Goal: Information Seeking & Learning: Learn about a topic

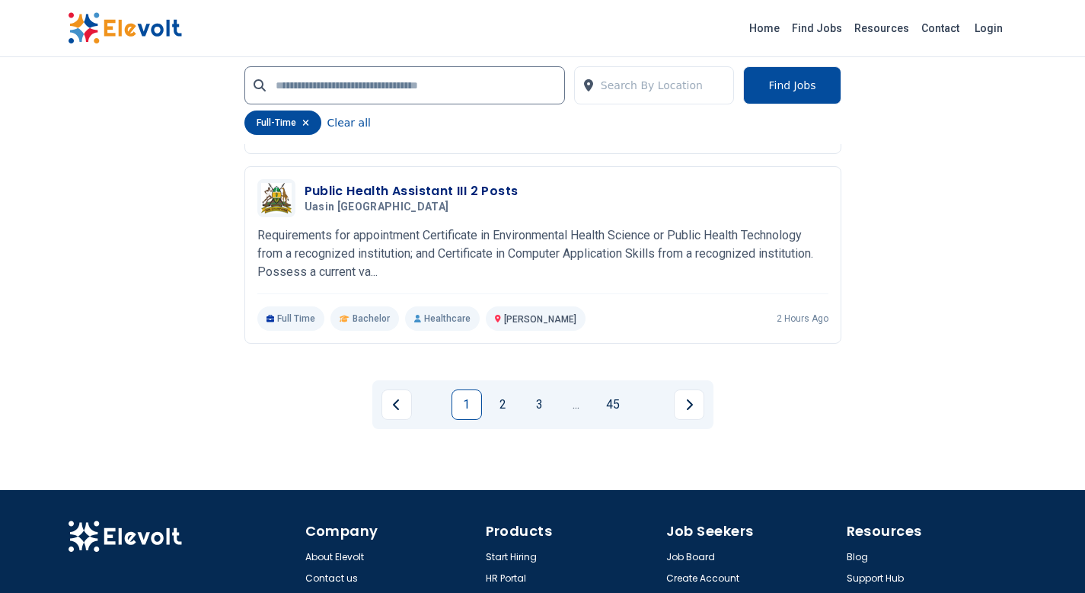
scroll to position [3312, 0]
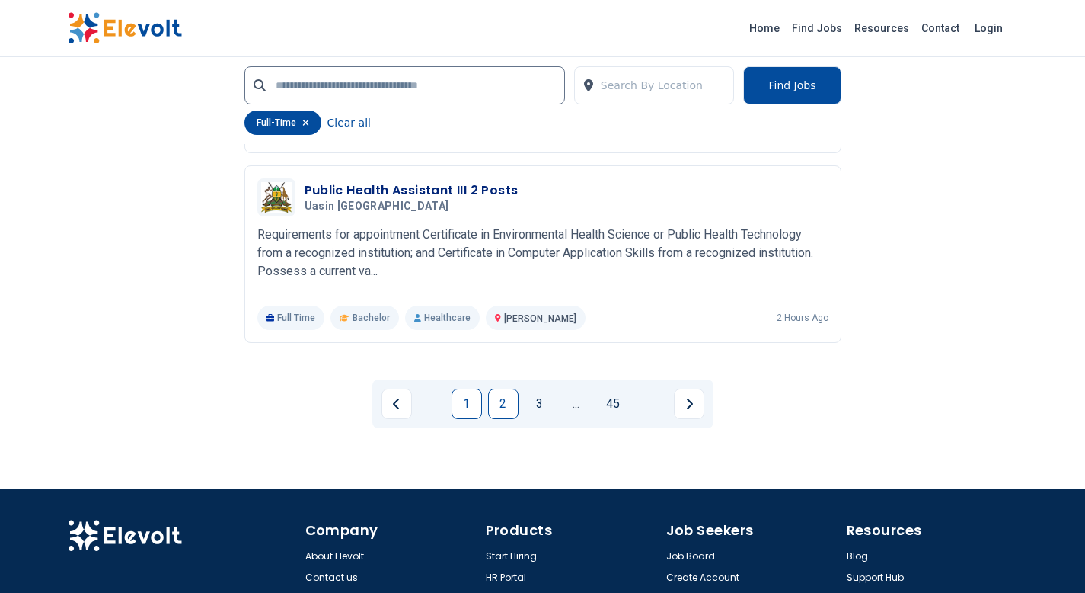
click at [501, 407] on link "2" at bounding box center [503, 403] width 30 height 30
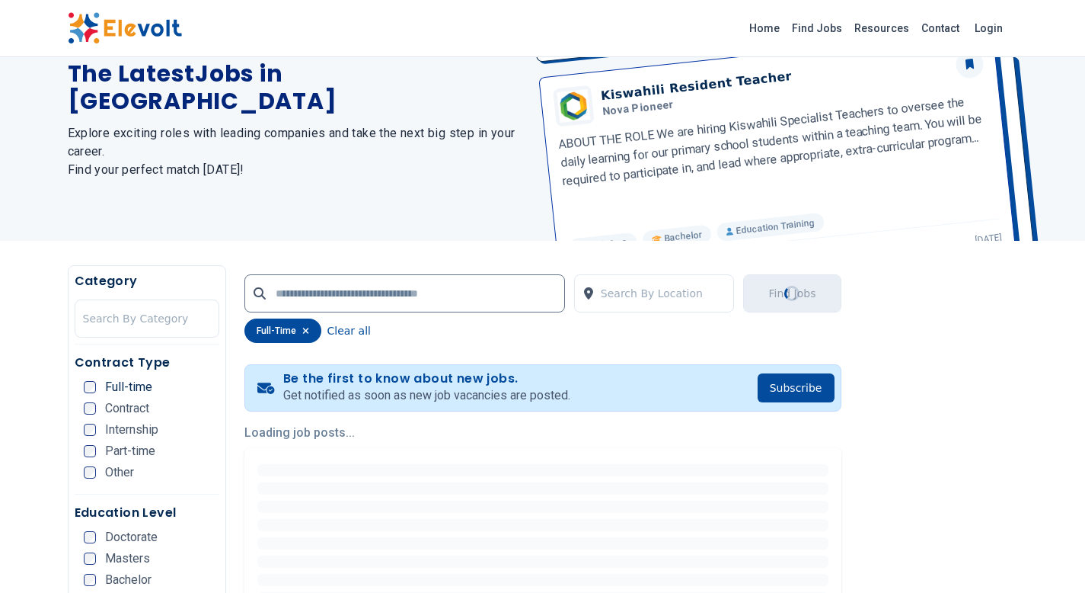
scroll to position [0, 0]
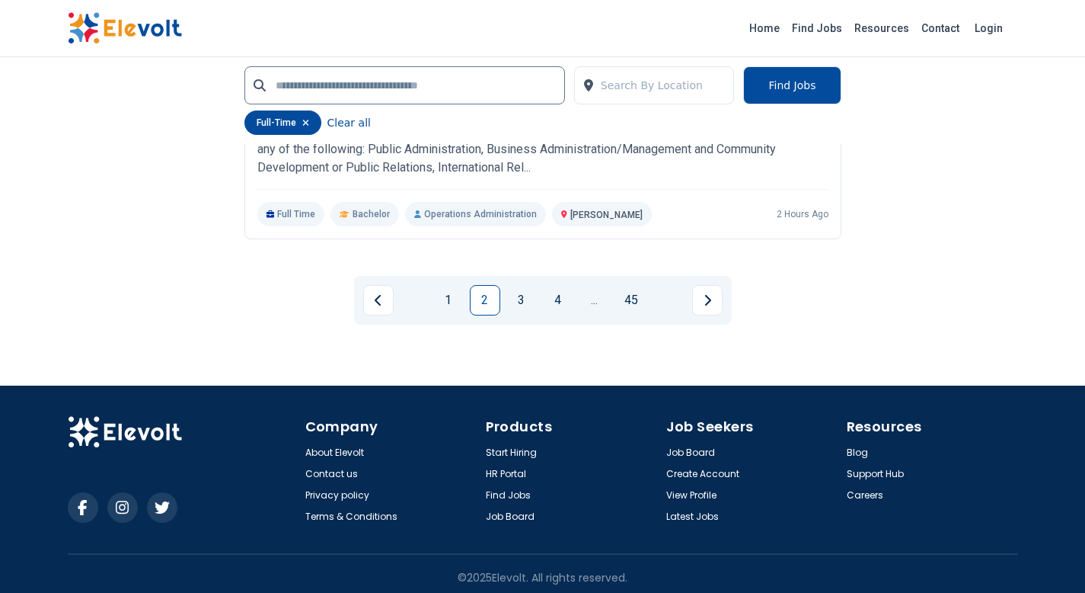
scroll to position [3563, 0]
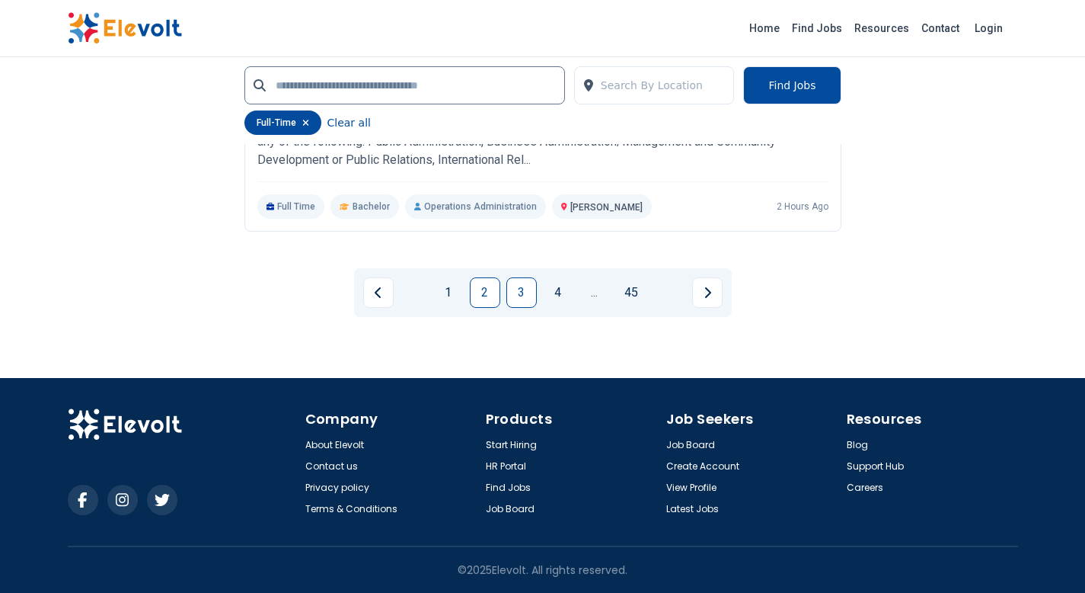
click at [525, 295] on link "3" at bounding box center [522, 292] width 30 height 30
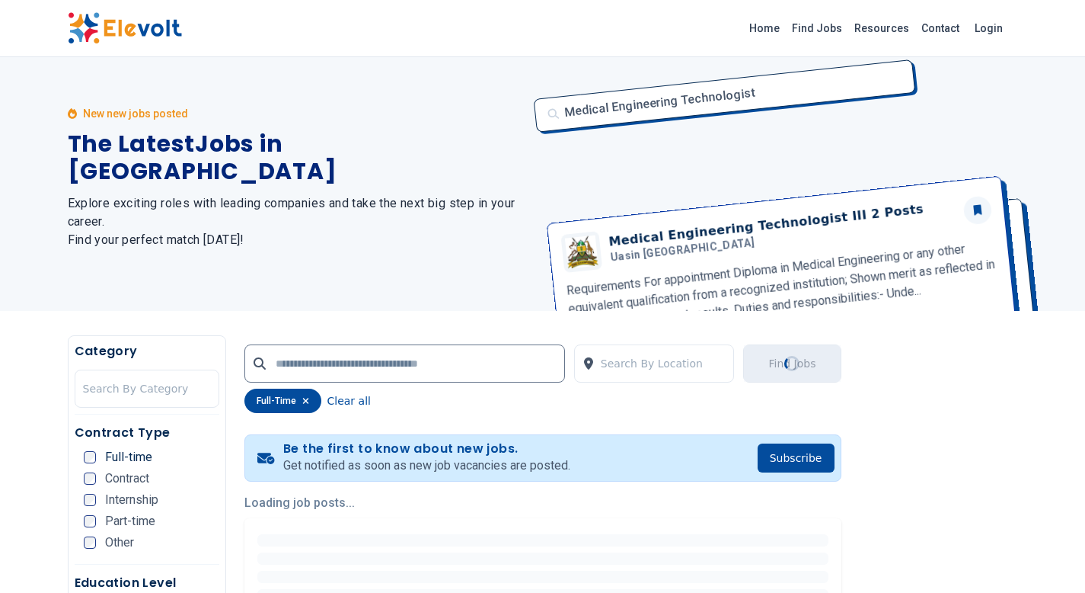
scroll to position [0, 0]
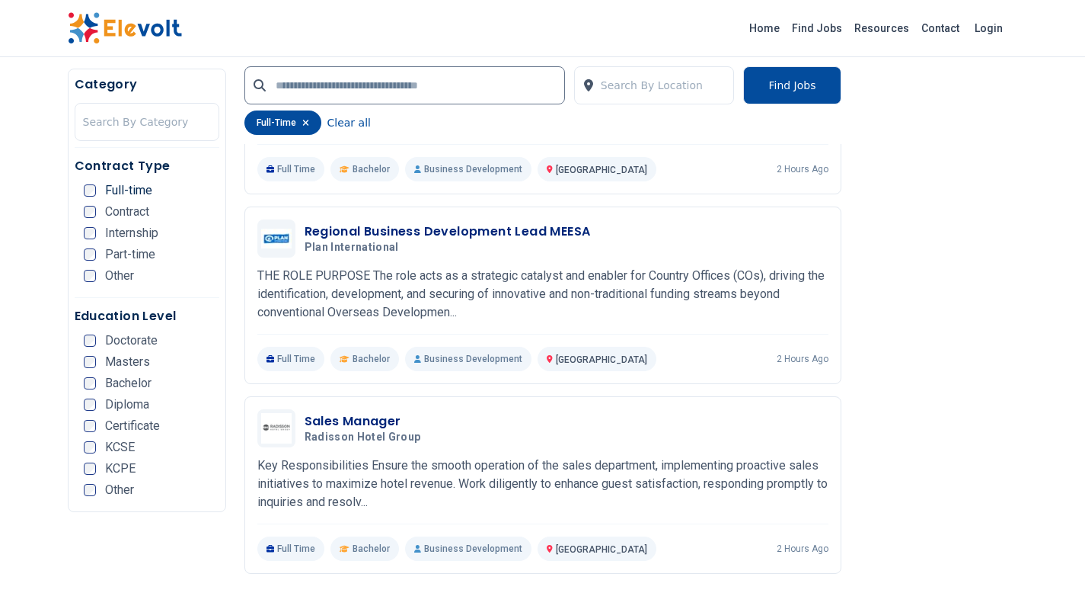
scroll to position [2782, 0]
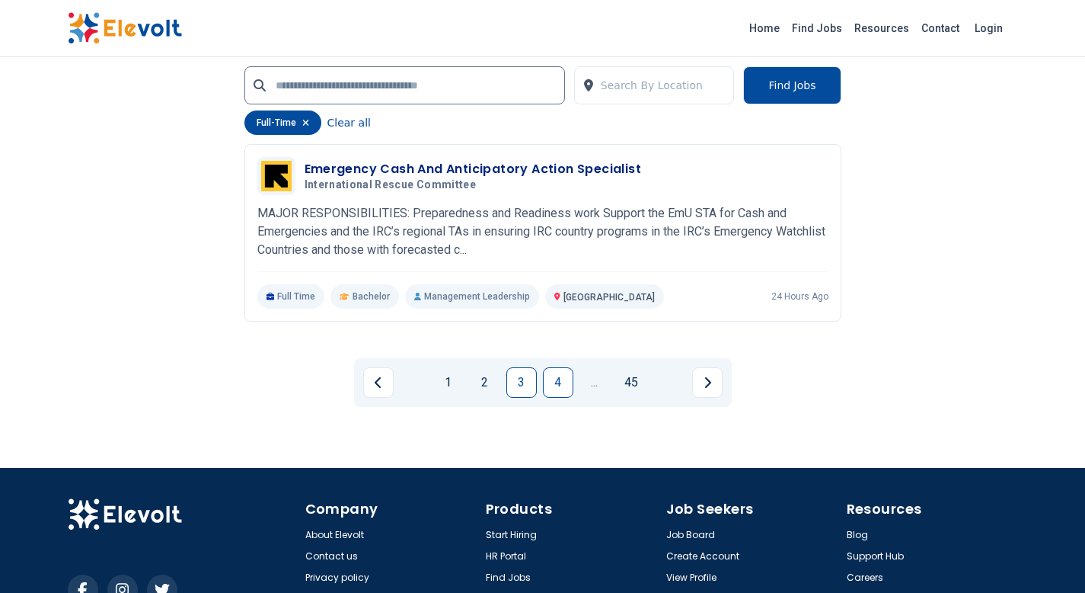
click at [565, 384] on link "4" at bounding box center [558, 382] width 30 height 30
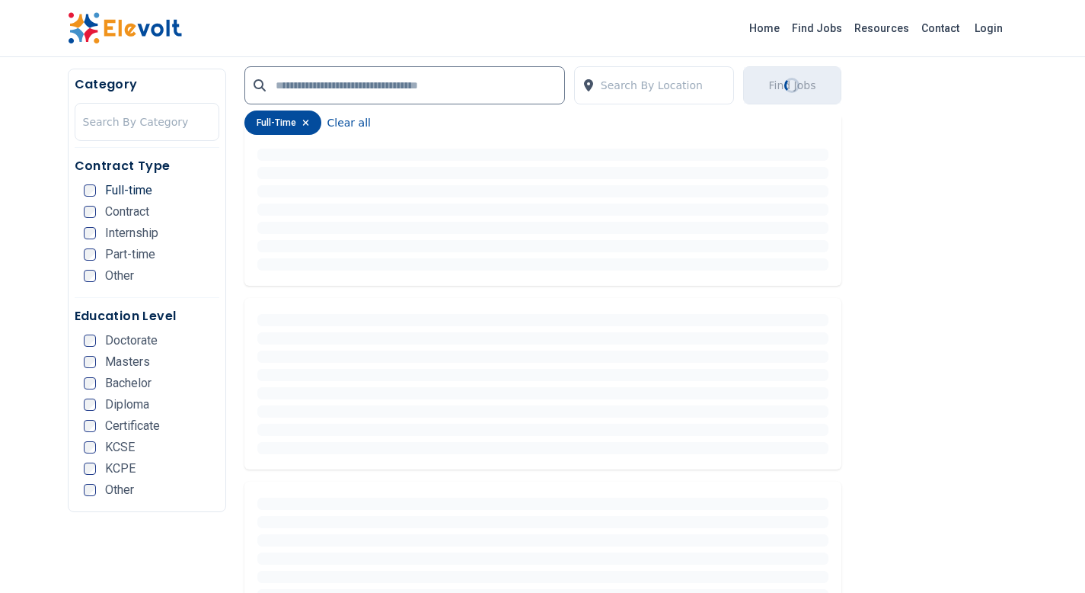
scroll to position [0, 0]
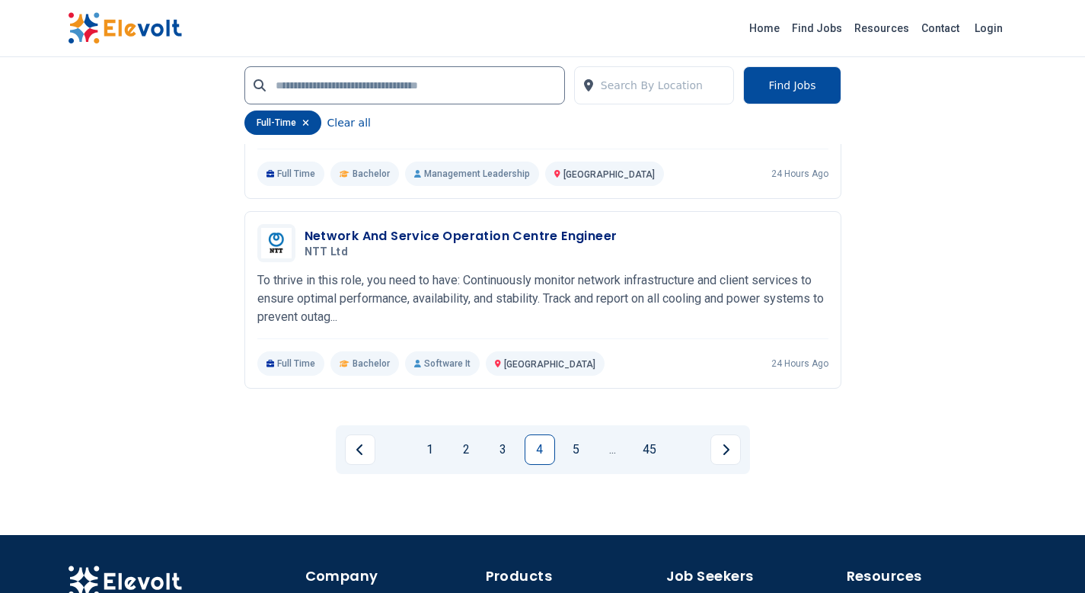
scroll to position [3413, 0]
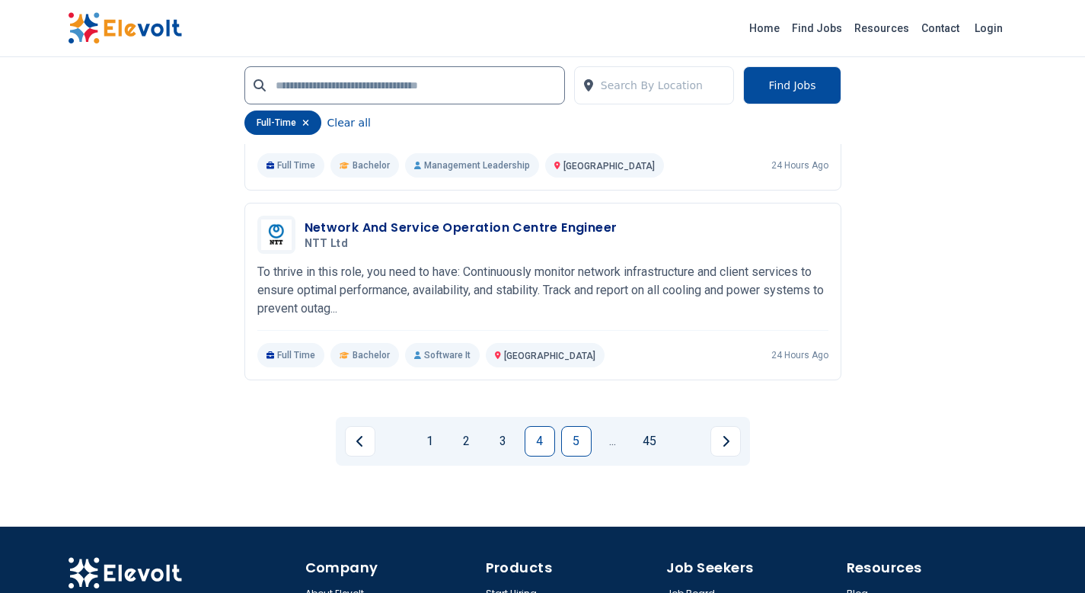
drag, startPoint x: 570, startPoint y: 438, endPoint x: 567, endPoint y: 430, distance: 8.0
click at [570, 436] on link "5" at bounding box center [576, 441] width 30 height 30
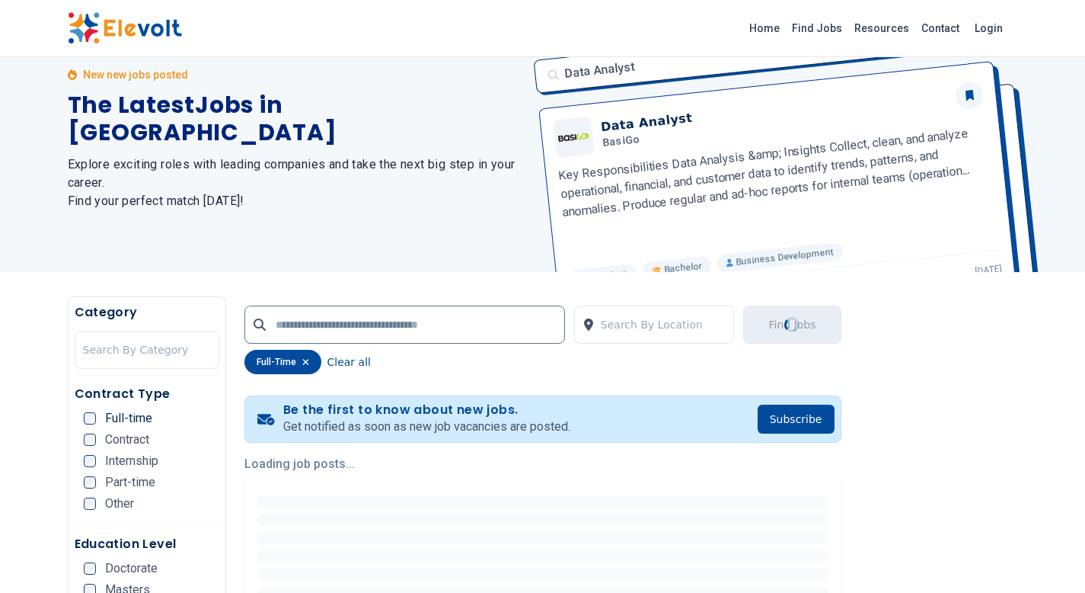
scroll to position [0, 0]
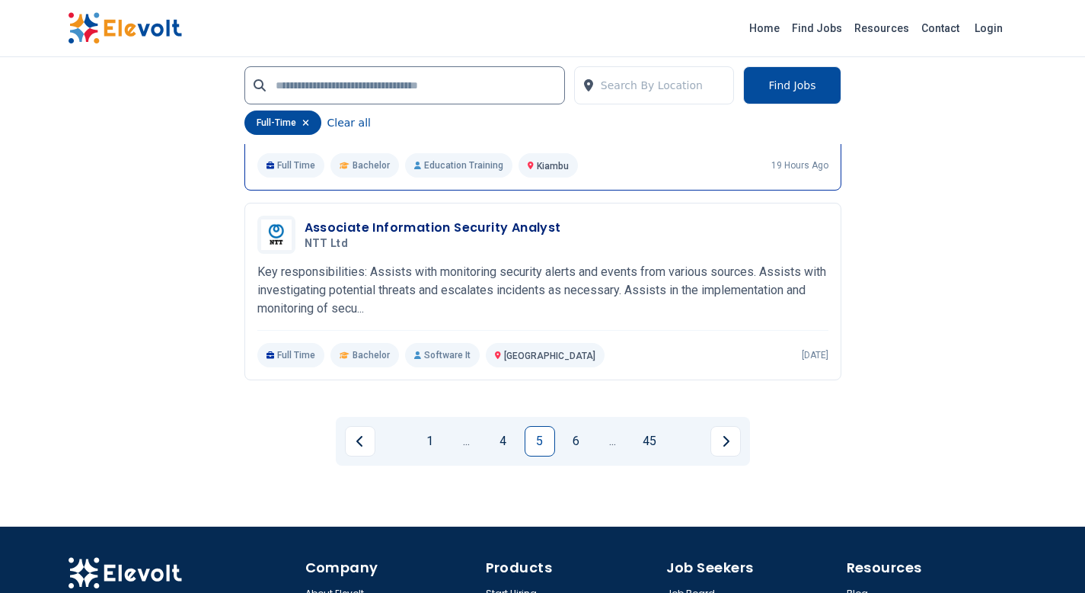
scroll to position [3415, 0]
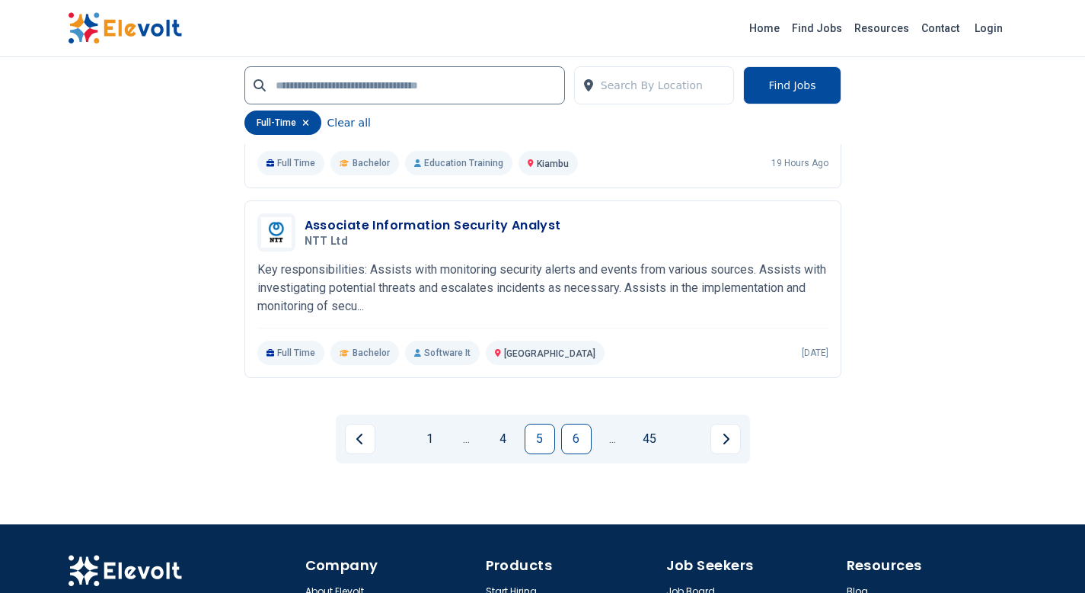
click at [586, 432] on link "6" at bounding box center [576, 438] width 30 height 30
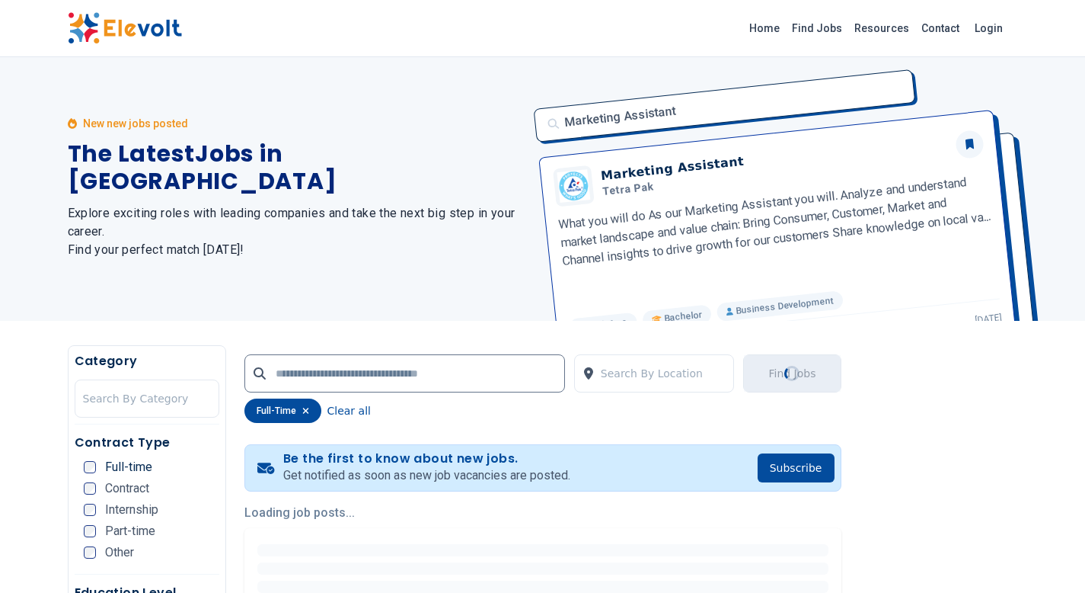
scroll to position [0, 0]
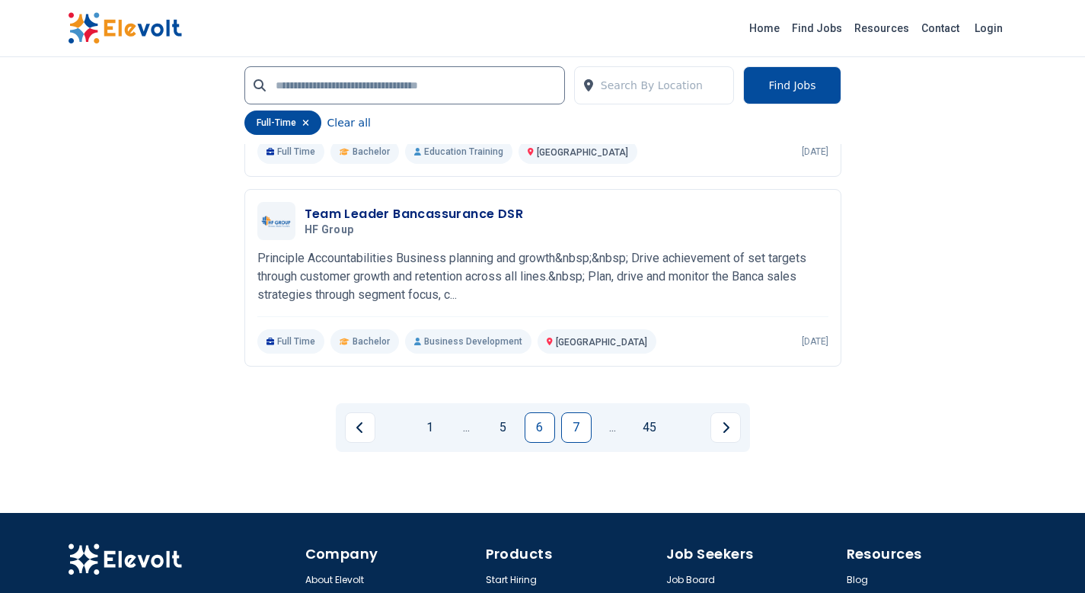
click at [575, 429] on link "7" at bounding box center [576, 427] width 30 height 30
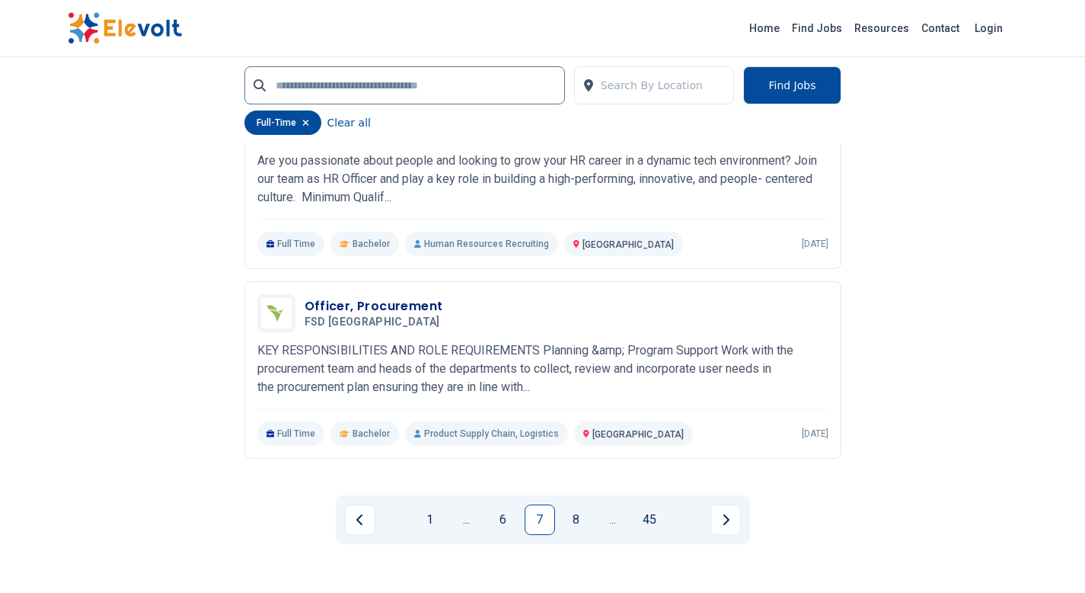
scroll to position [3428, 0]
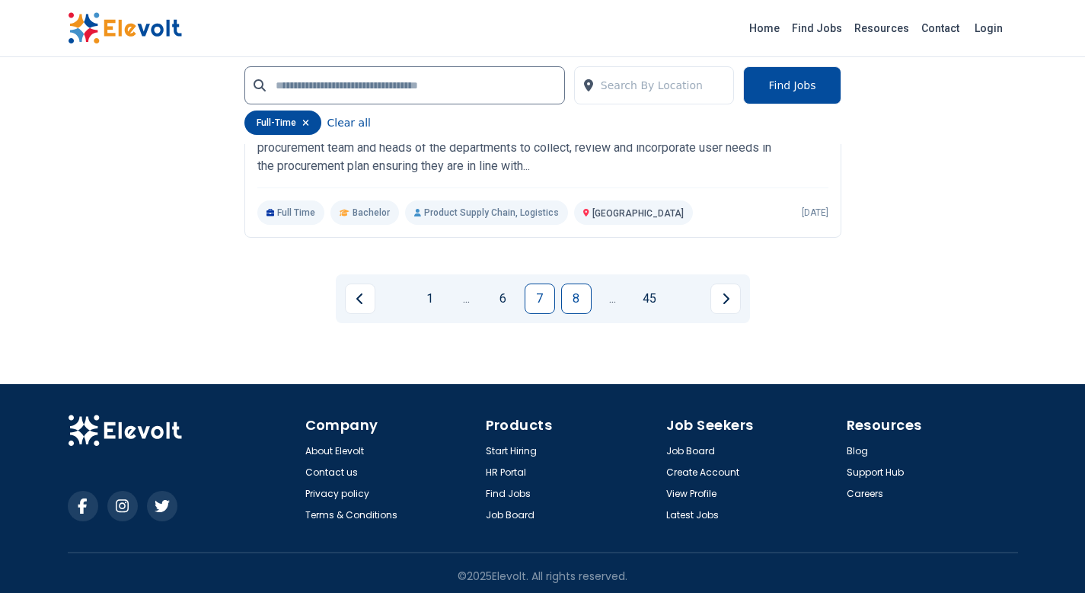
click at [572, 305] on link "8" at bounding box center [576, 298] width 30 height 30
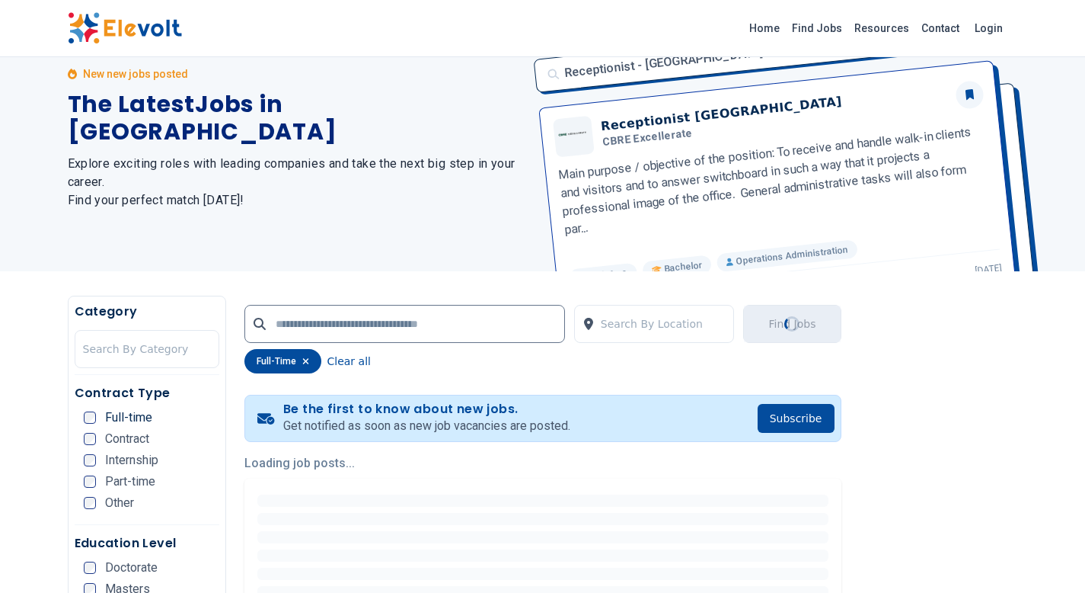
scroll to position [0, 0]
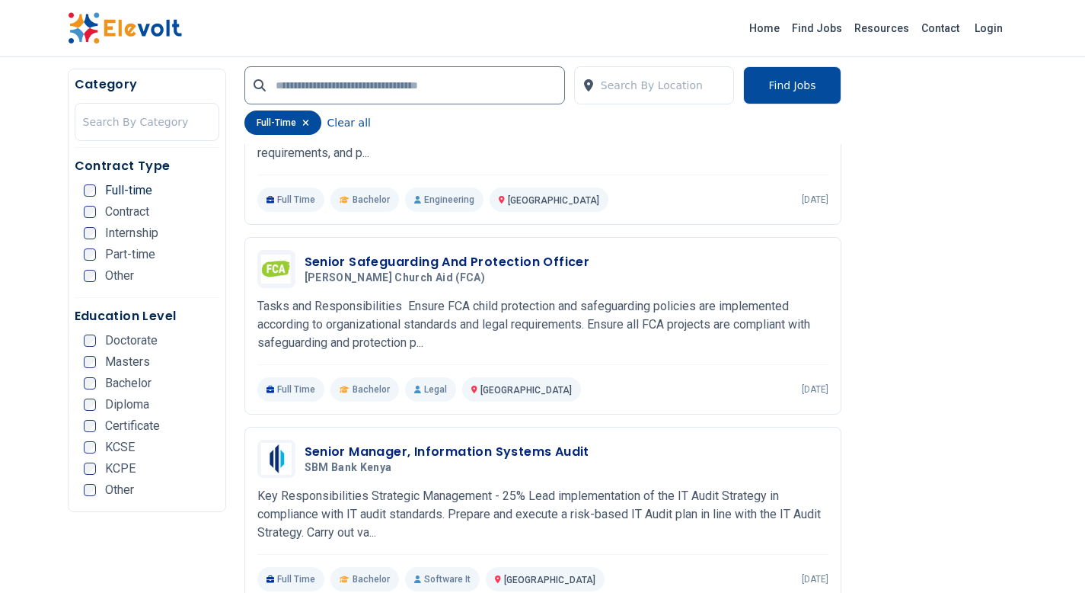
scroll to position [924, 0]
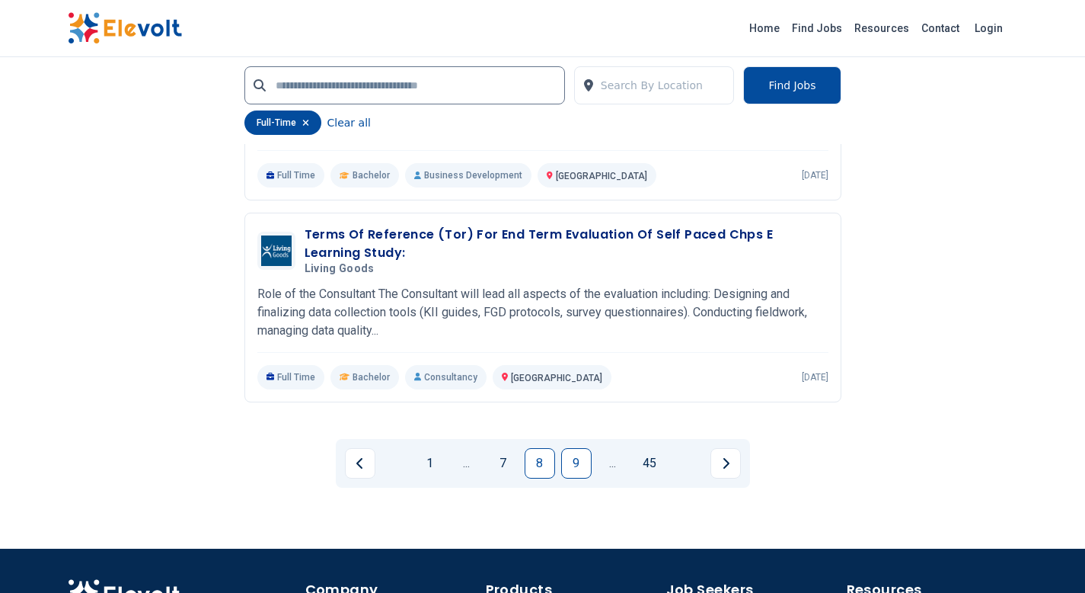
click at [564, 468] on link "9" at bounding box center [576, 463] width 30 height 30
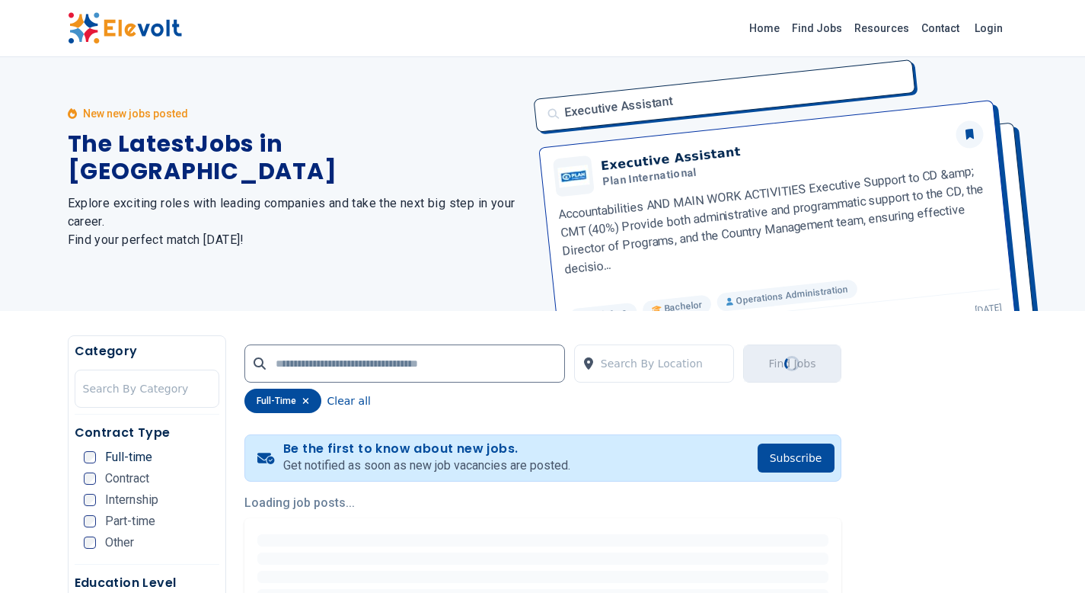
scroll to position [0, 0]
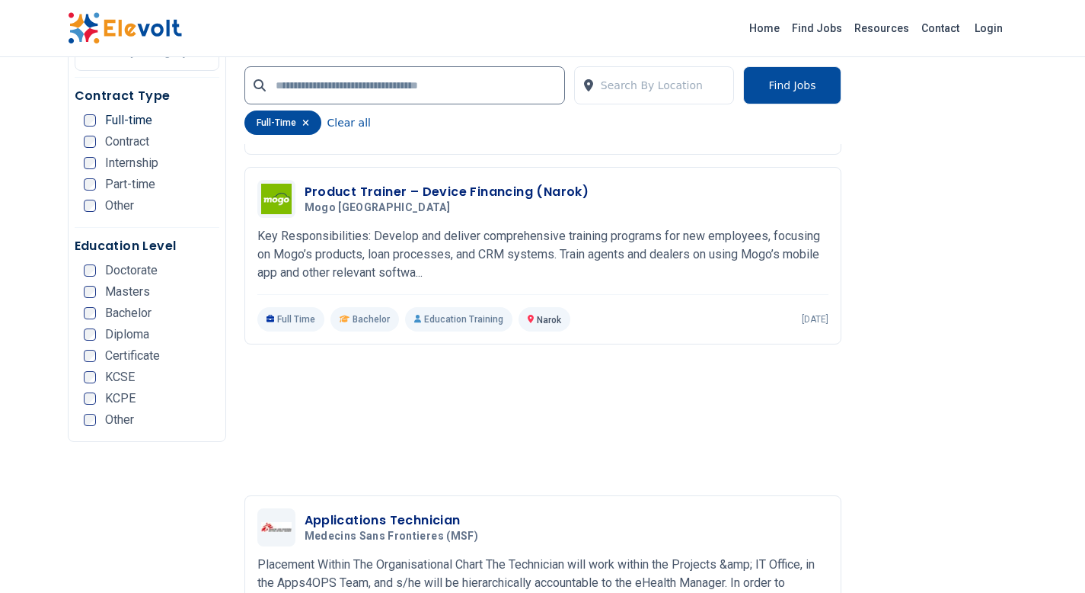
scroll to position [2942, 0]
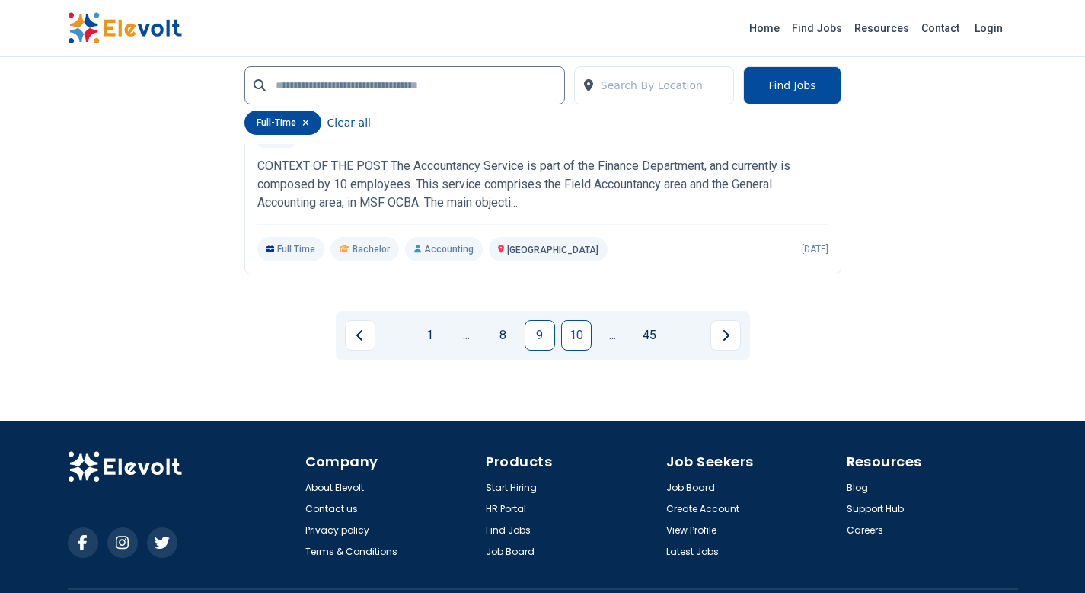
click at [582, 350] on link "10" at bounding box center [576, 335] width 30 height 30
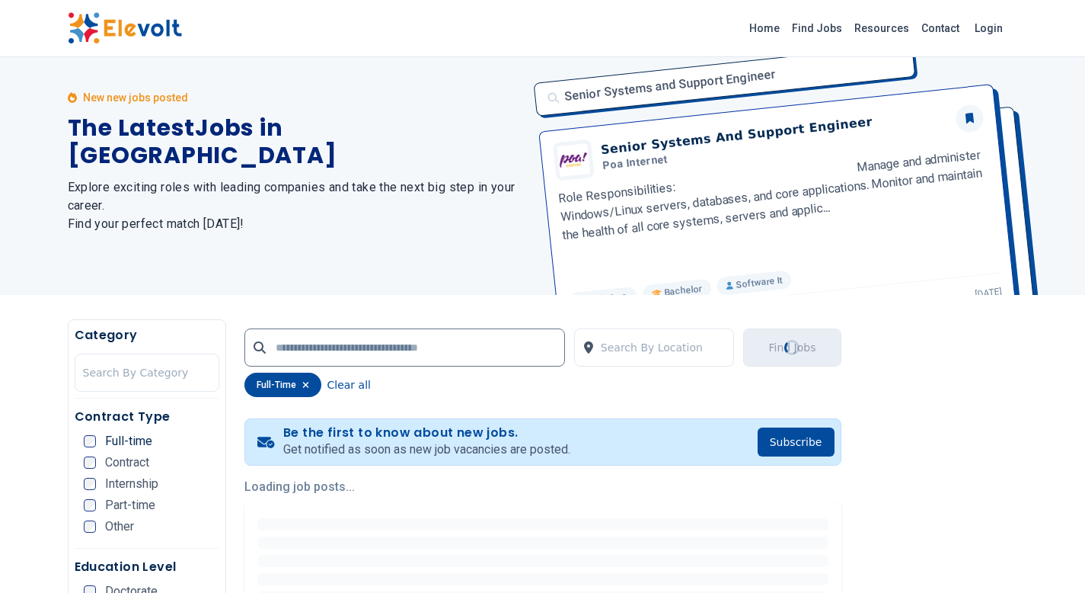
scroll to position [0, 0]
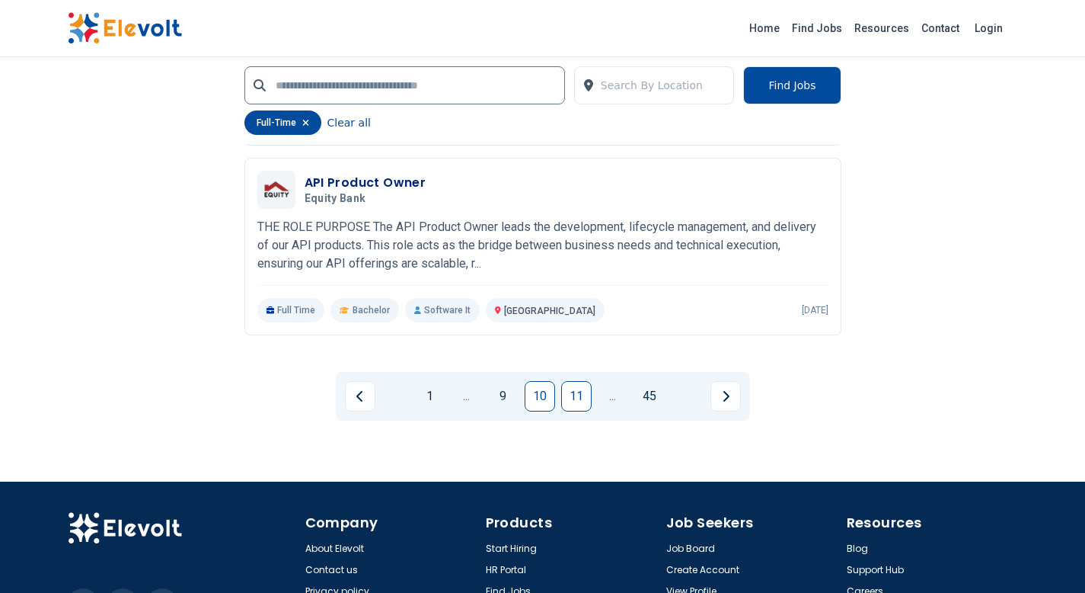
scroll to position [3539, 0]
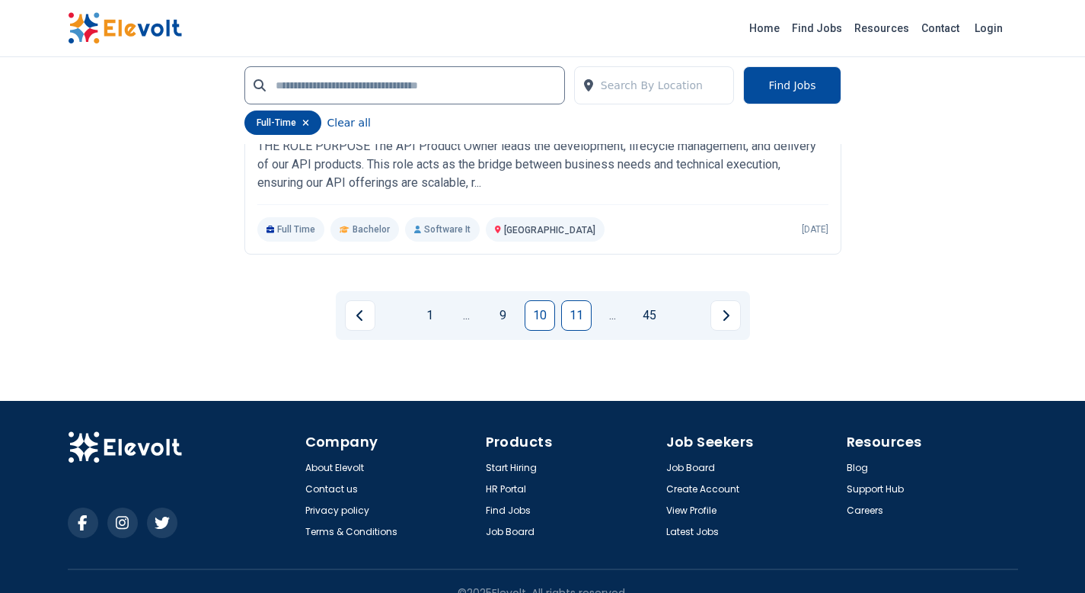
click at [569, 317] on link "11" at bounding box center [576, 315] width 30 height 30
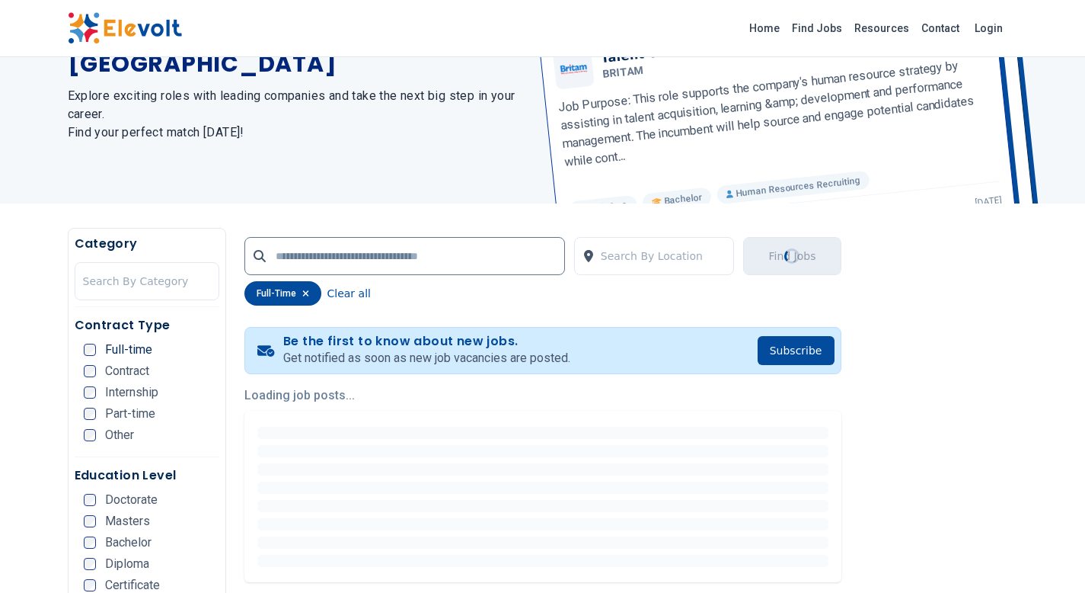
scroll to position [0, 0]
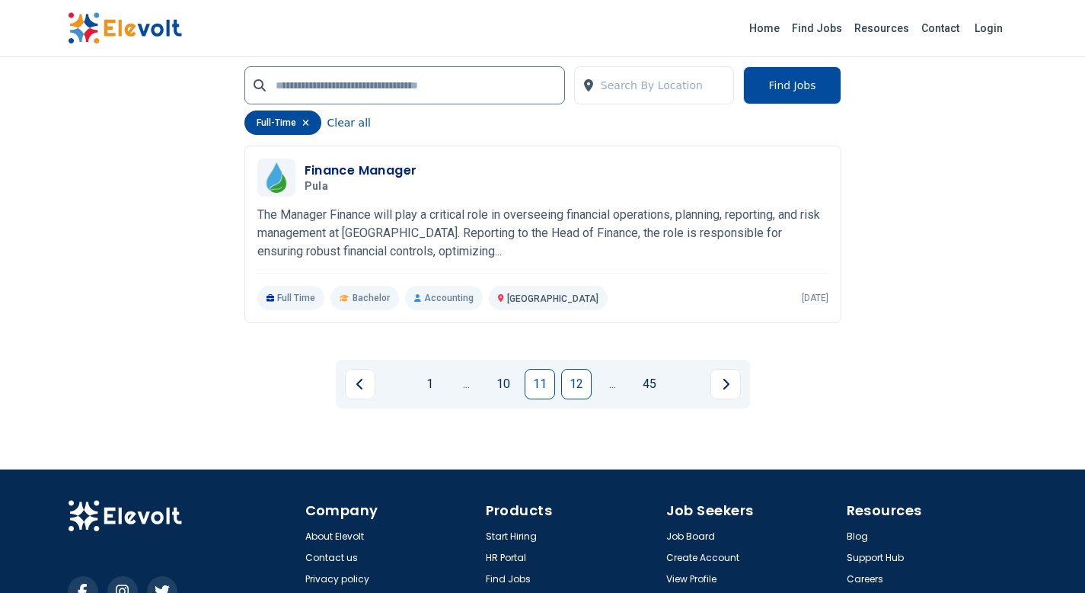
click at [567, 382] on link "12" at bounding box center [576, 384] width 30 height 30
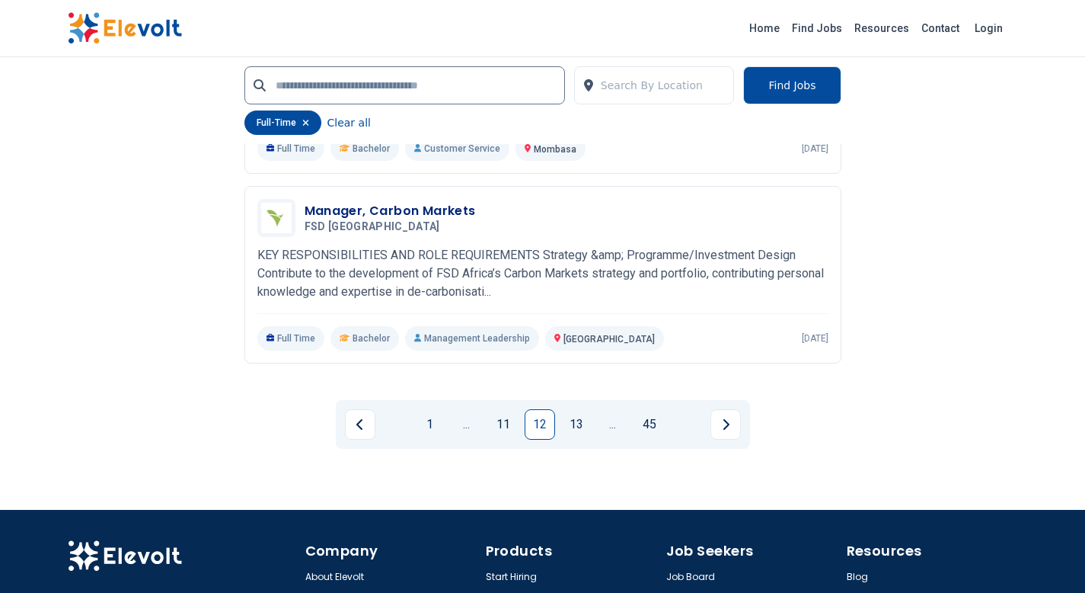
scroll to position [3446, 0]
click at [567, 435] on link "13" at bounding box center [576, 424] width 30 height 30
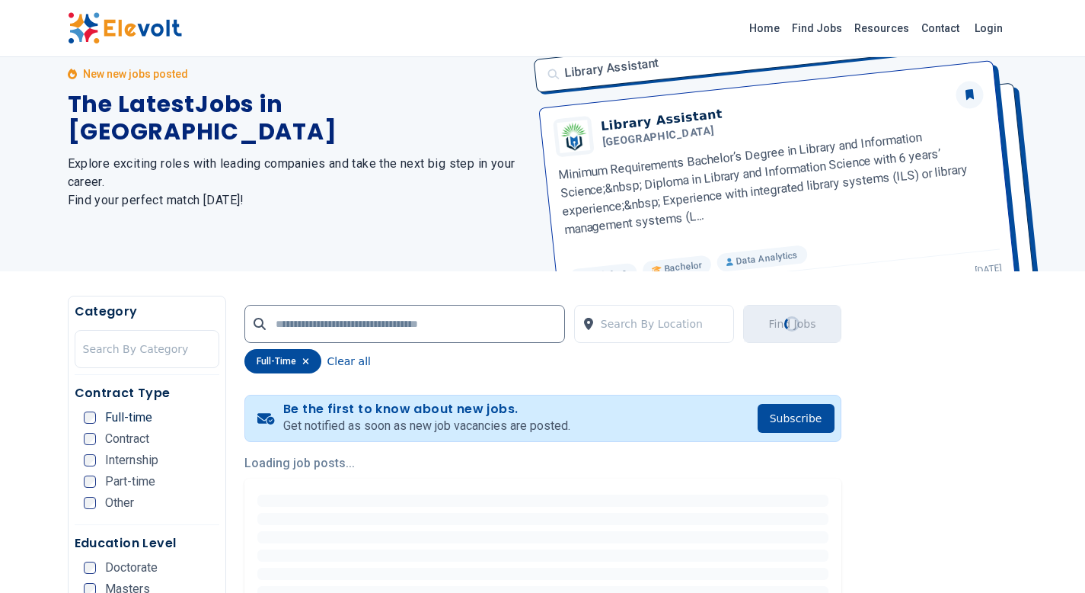
scroll to position [0, 0]
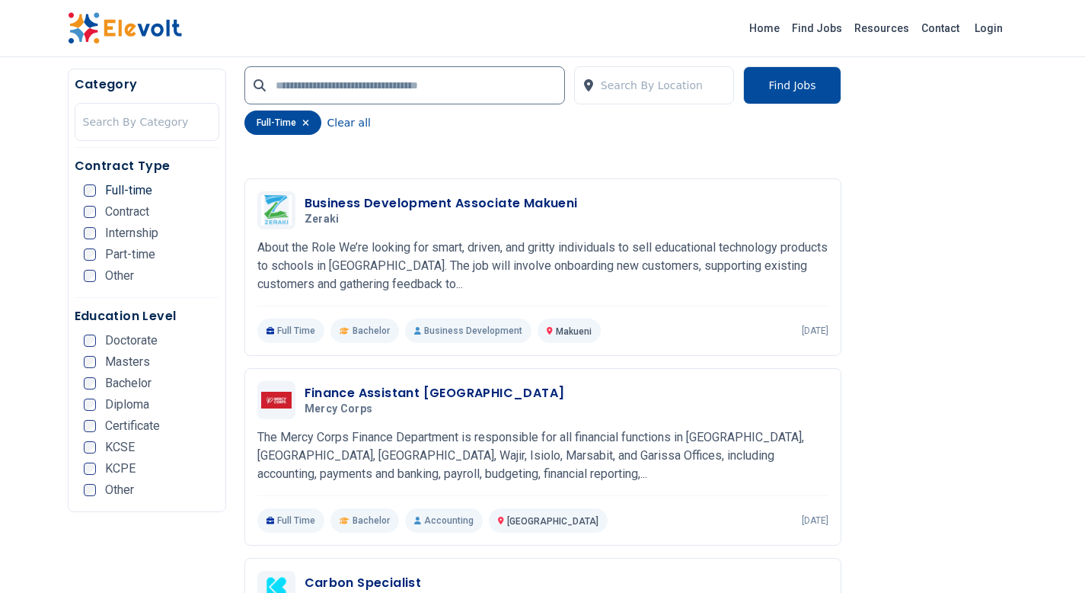
scroll to position [2530, 0]
